Goal: Find specific page/section: Find specific page/section

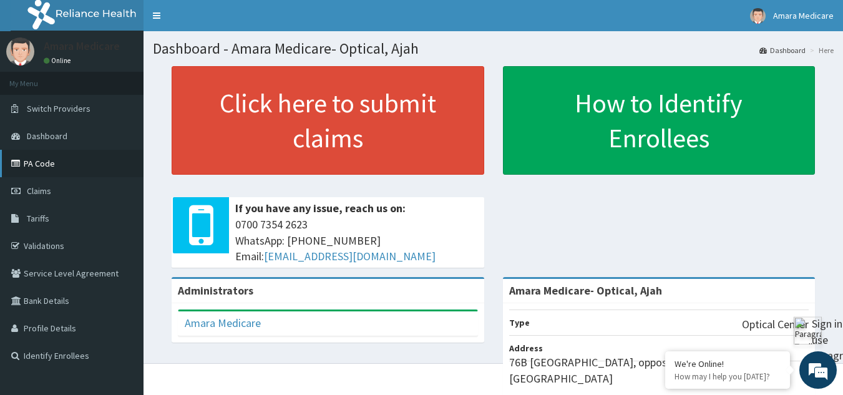
click at [49, 165] on link "PA Code" at bounding box center [72, 163] width 144 height 27
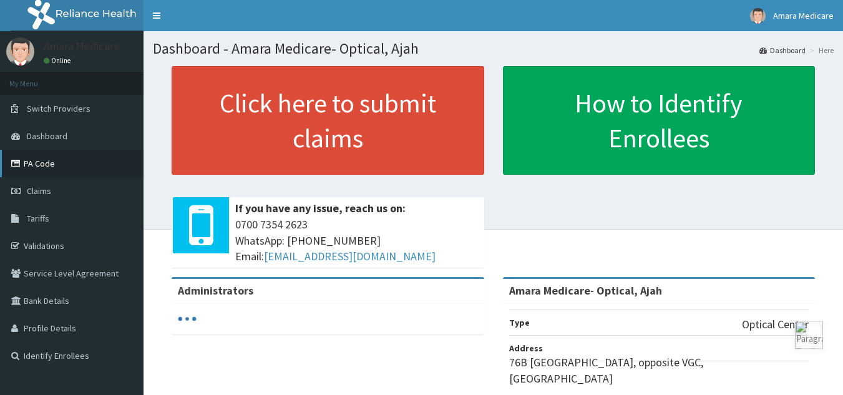
drag, startPoint x: 0, startPoint y: 0, endPoint x: 52, endPoint y: 169, distance: 176.9
click at [52, 169] on link "PA Code" at bounding box center [72, 163] width 144 height 27
